Goal: Find specific fact: Find specific fact

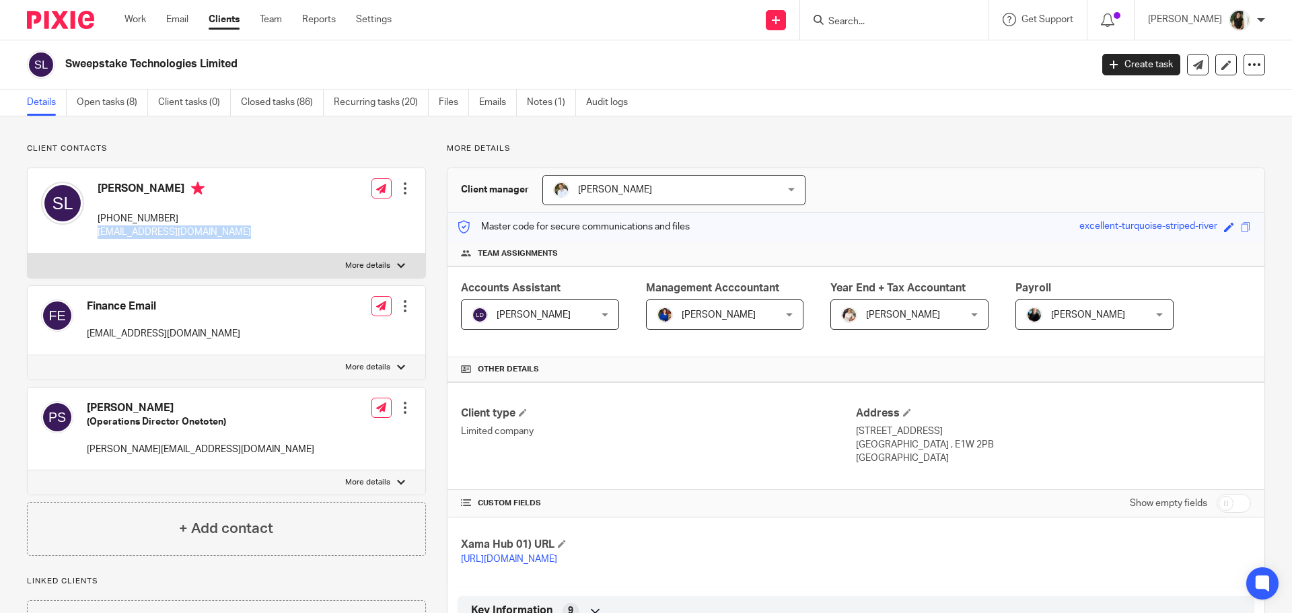
scroll to position [808, 0]
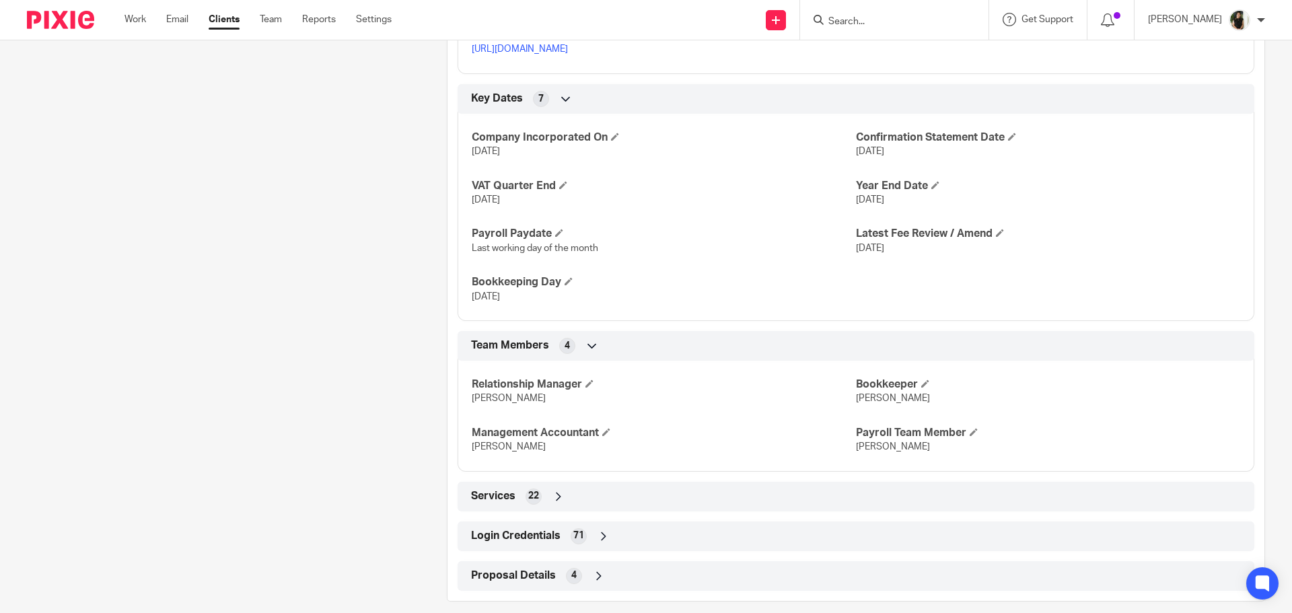
click at [882, 28] on input "Search" at bounding box center [887, 22] width 121 height 12
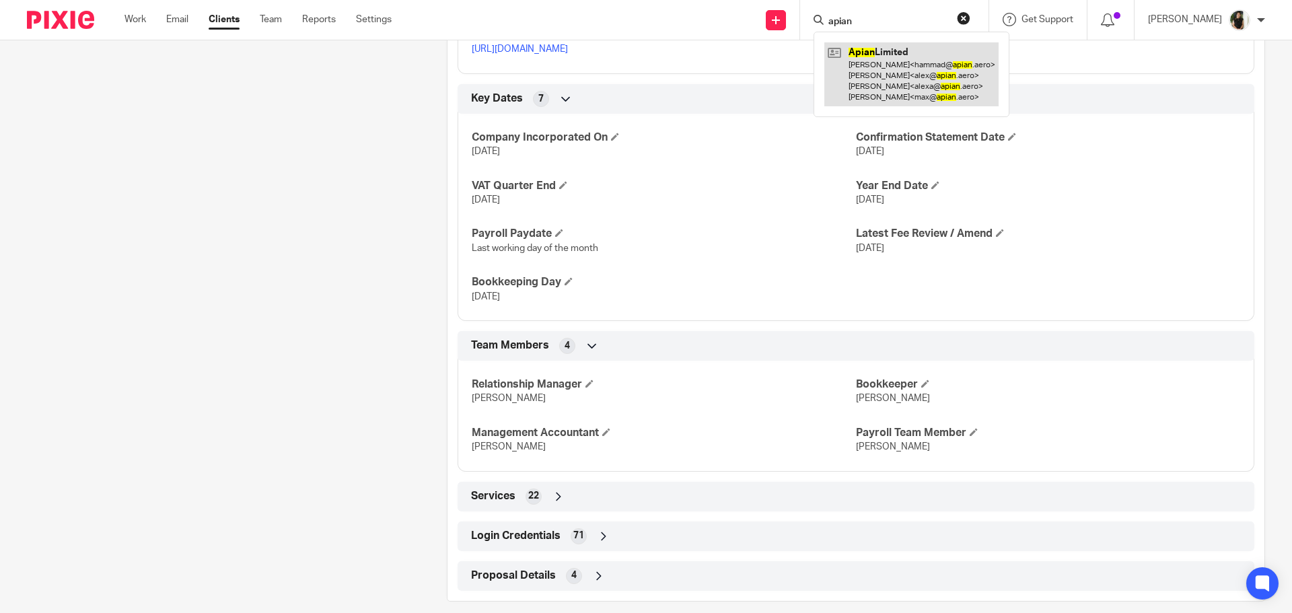
type input "apian"
click at [958, 81] on link at bounding box center [911, 74] width 174 height 64
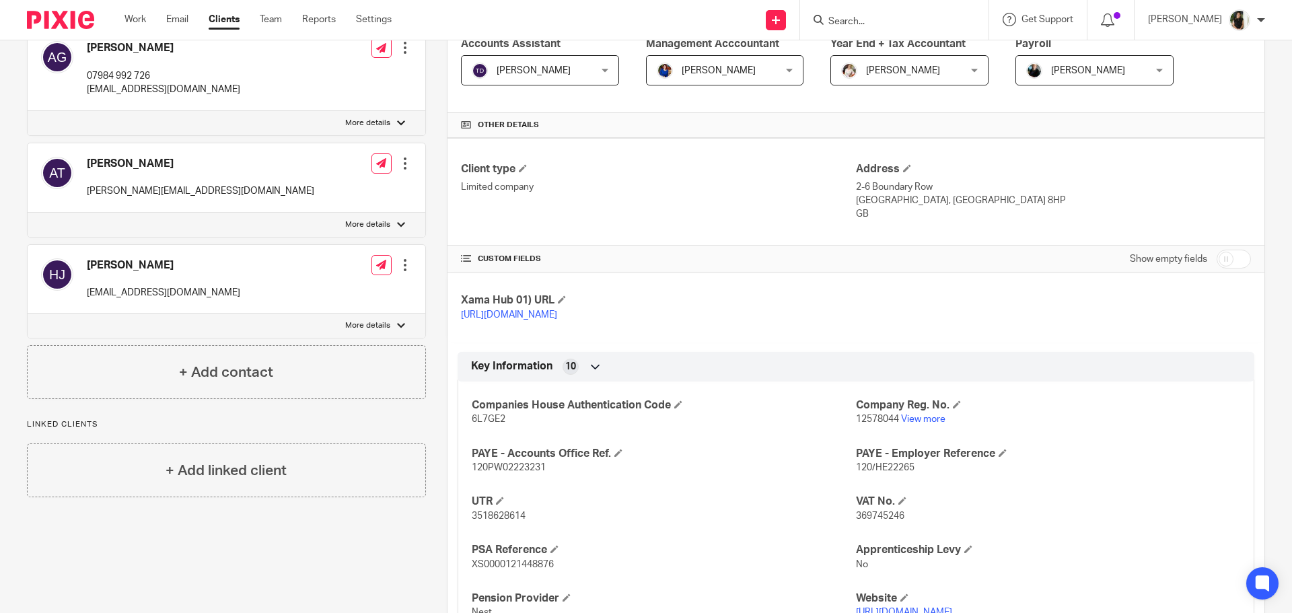
scroll to position [269, 0]
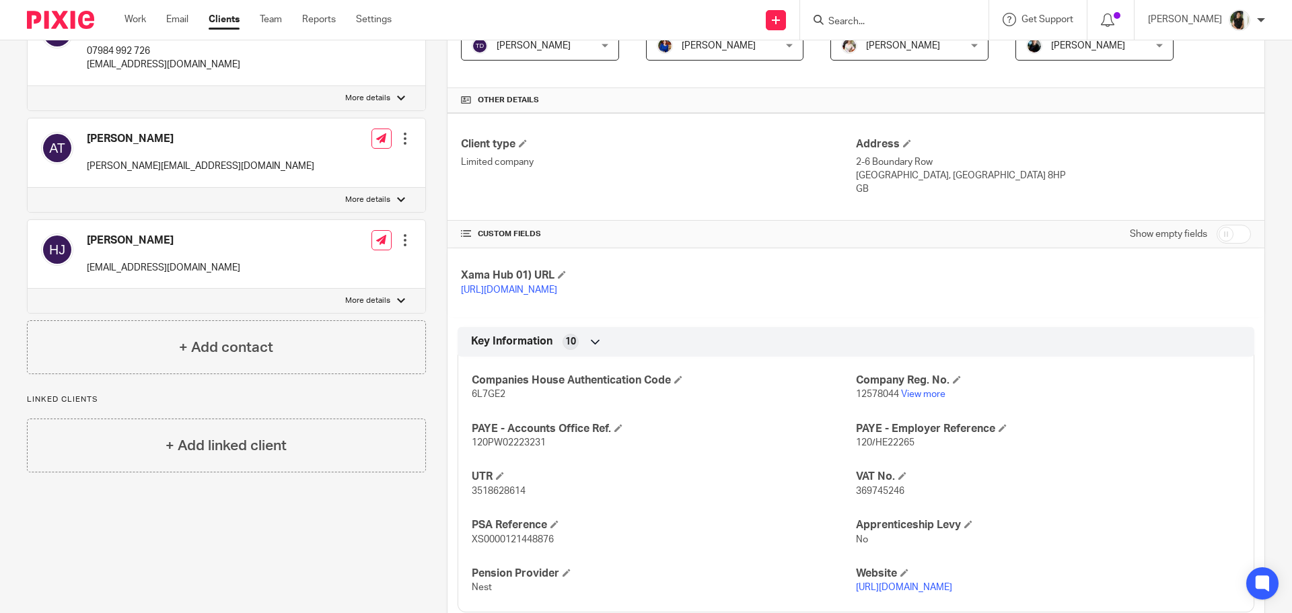
click at [873, 399] on span "12578044" at bounding box center [877, 394] width 43 height 9
copy p "12578044"
click at [482, 399] on span "6L7GE2" at bounding box center [489, 394] width 34 height 9
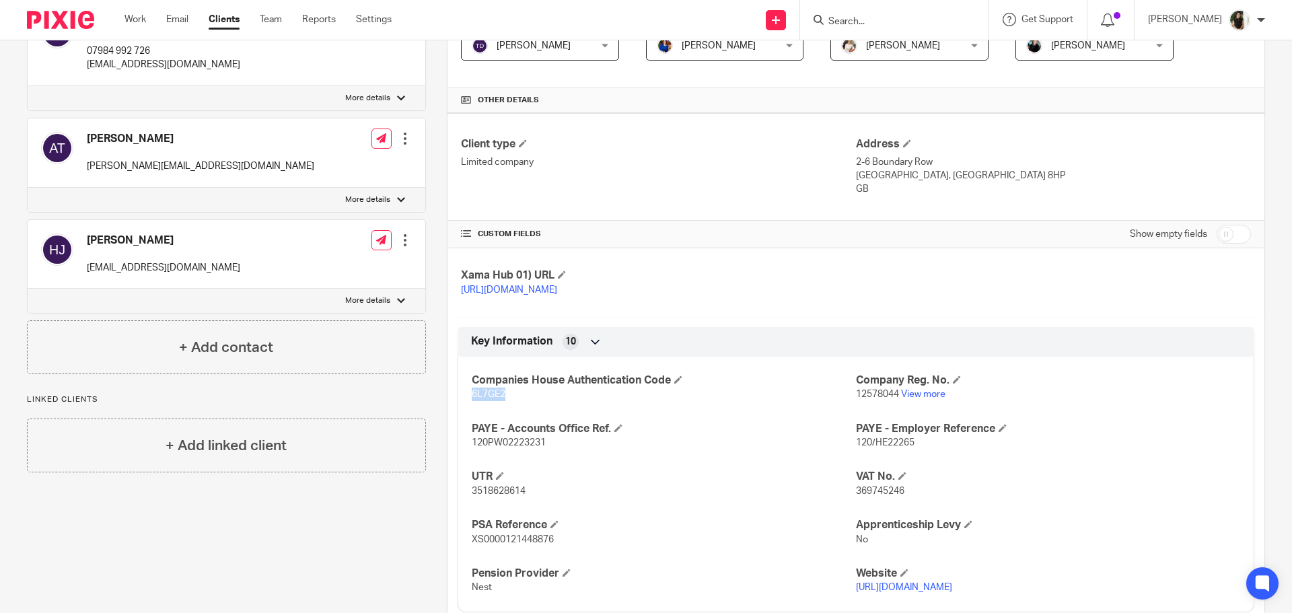
copy span "6L7GE2"
